Goal: Transaction & Acquisition: Book appointment/travel/reservation

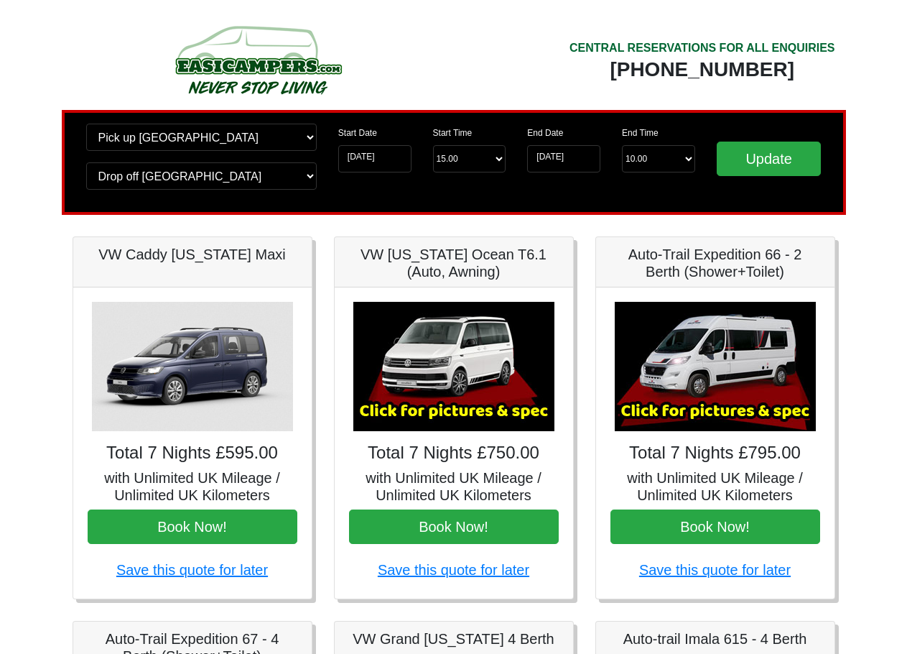
scroll to position [144, 0]
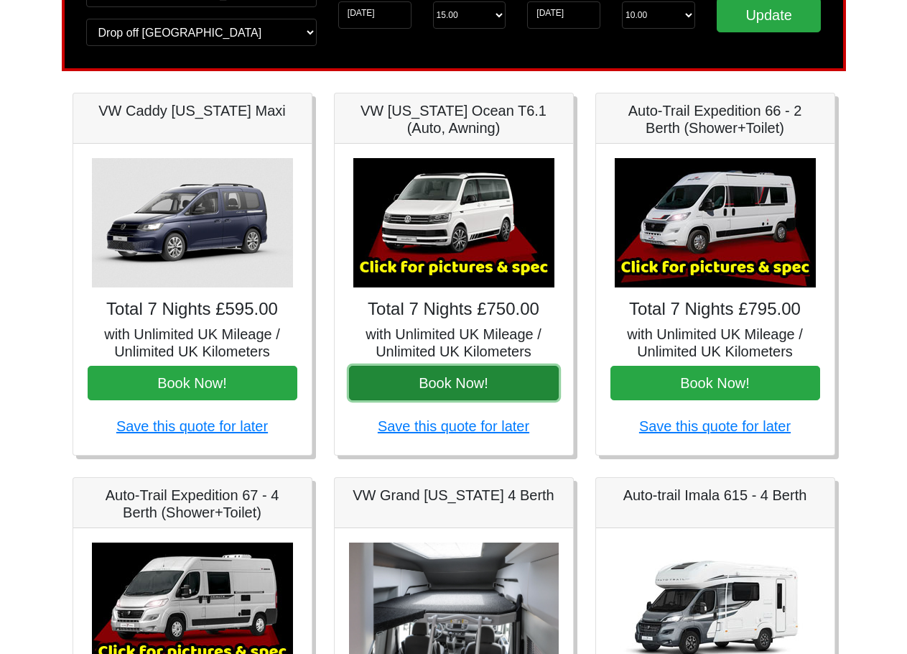
click at [449, 373] on button "Book Now!" at bounding box center [454, 383] width 210 height 34
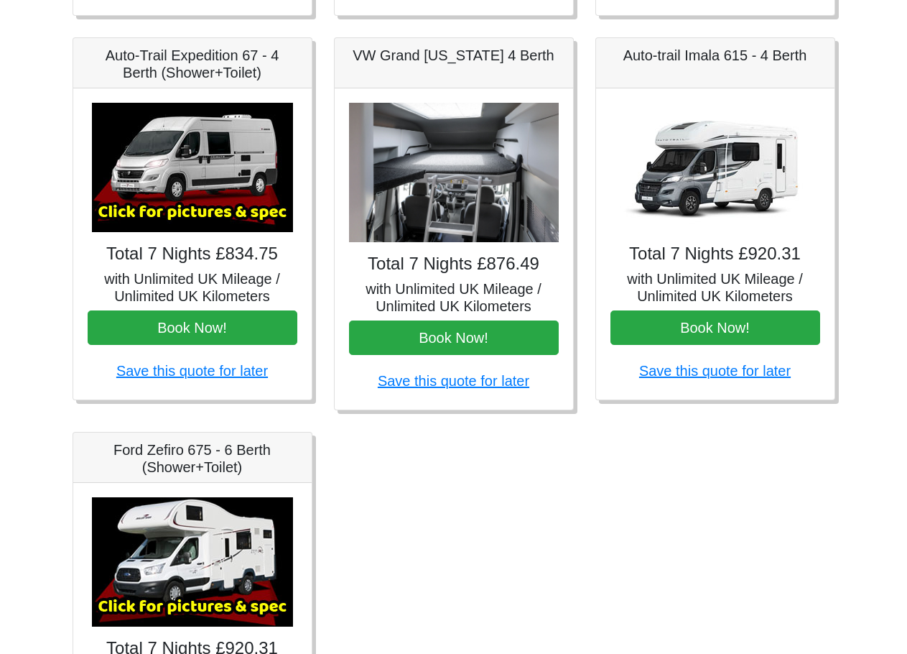
scroll to position [421, 0]
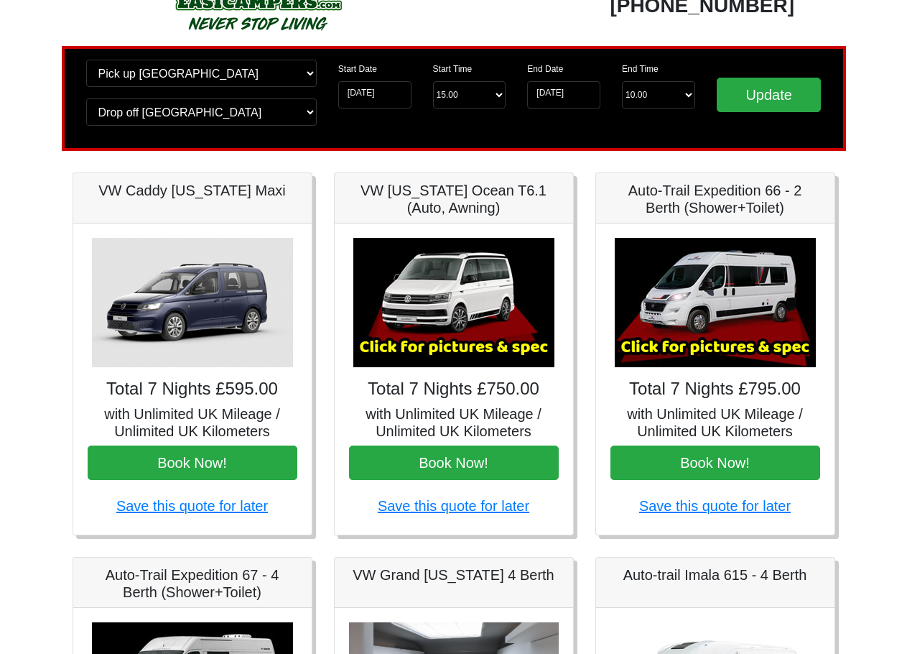
scroll to position [287, 0]
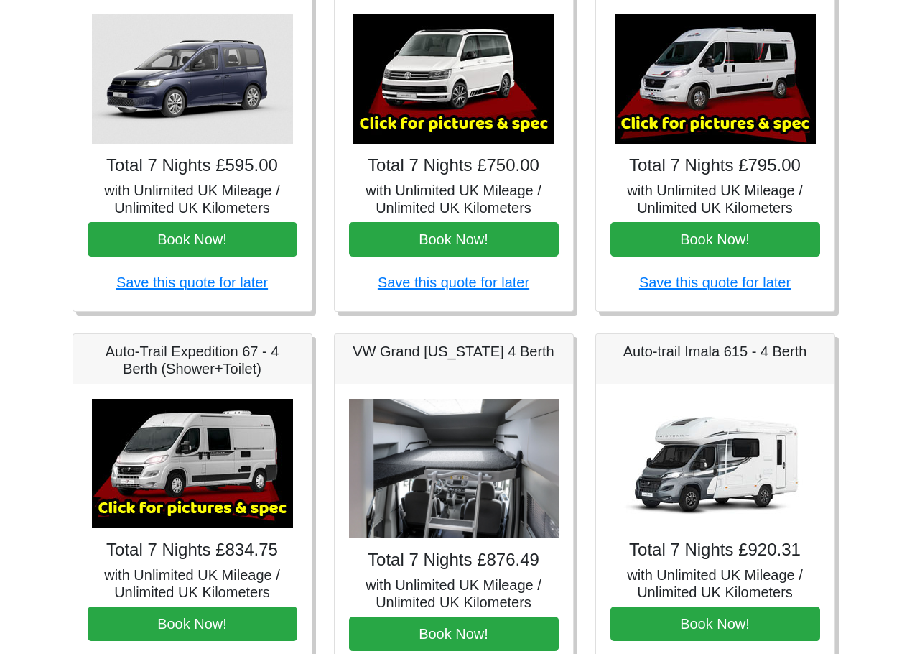
click at [502, 221] on div "× VW [US_STATE] Ocean T6 Spec TECHNICAL DATA Engine: Diesel Transmission: DSG A…" at bounding box center [454, 155] width 239 height 311
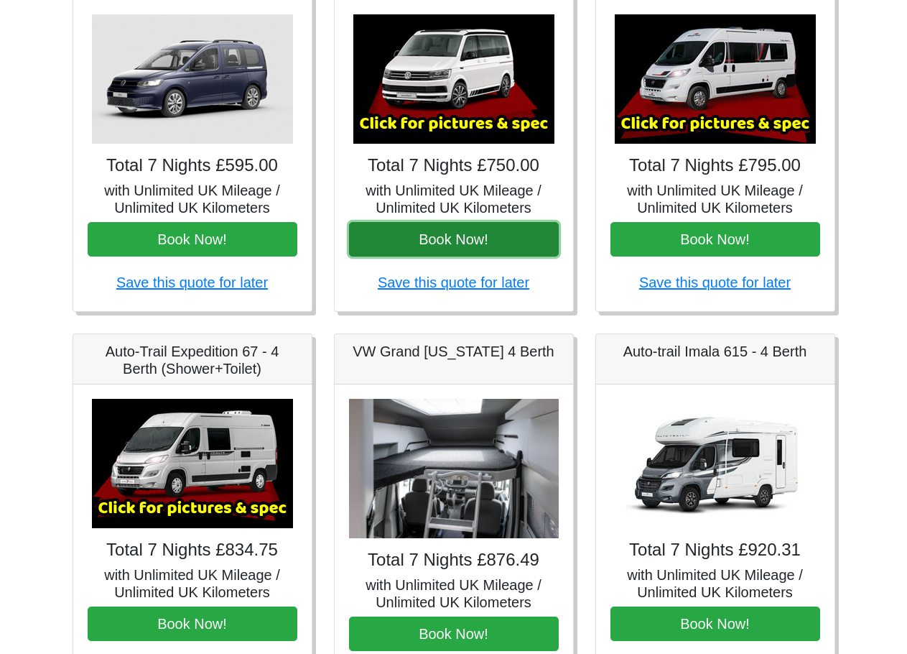
click at [507, 238] on button "Book Now!" at bounding box center [454, 239] width 210 height 34
